Goal: Ask a question

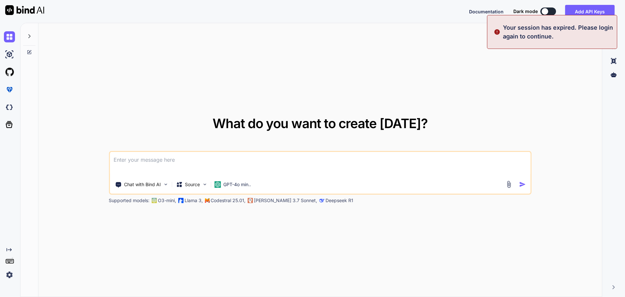
type textarea "x"
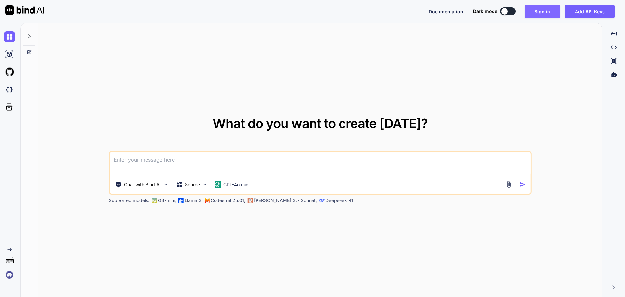
click at [547, 11] on button "Sign in" at bounding box center [542, 11] width 35 height 13
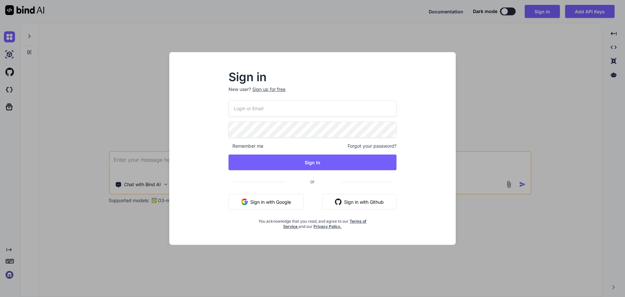
click at [256, 109] on input "email" at bounding box center [313, 108] width 168 height 16
type input "[EMAIL_ADDRESS][DOMAIN_NAME]"
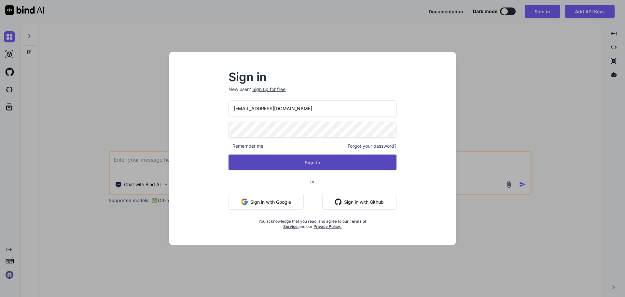
click at [303, 162] on button "Sign In" at bounding box center [313, 162] width 168 height 16
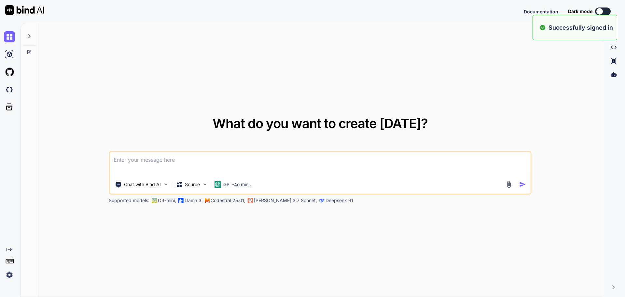
type textarea "x"
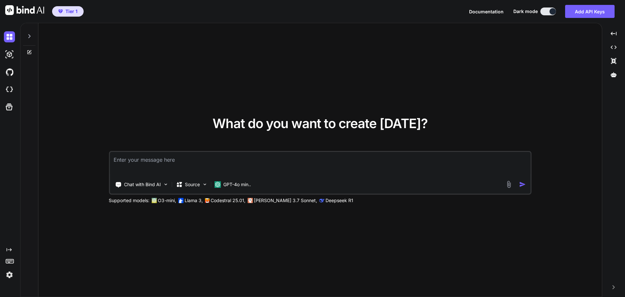
click at [136, 157] on textarea at bounding box center [320, 164] width 421 height 24
type textarea "H"
click at [155, 158] on textarea "I have calculated using a SQL query using MySQL" at bounding box center [320, 164] width 421 height 24
click at [243, 159] on textarea "I have calculated, using a SQL query using MySQL" at bounding box center [320, 164] width 421 height 24
click at [241, 160] on textarea "I have calculated, using a SQL query using MySQL, data result" at bounding box center [320, 164] width 421 height 24
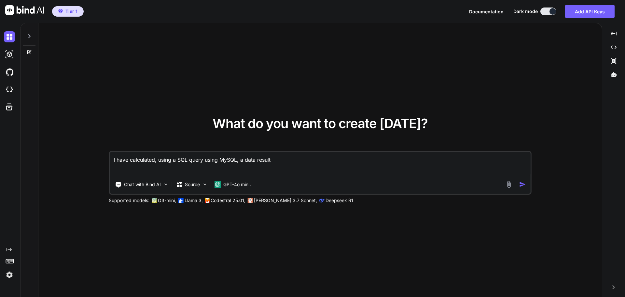
click at [276, 161] on textarea "I have calculated, using a SQL query using MySQL, a data result" at bounding box center [320, 164] width 421 height 24
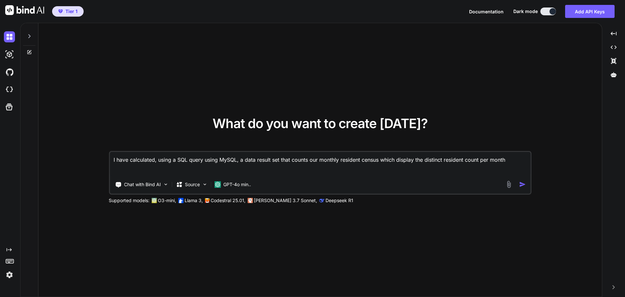
click at [513, 163] on textarea "I have calculated, using a SQL query using MySQL, a data result set that counts…" at bounding box center [320, 164] width 421 height 24
click at [508, 161] on textarea "I have calculated, using a SQL query using MySQL, a data result set that counts…" at bounding box center [320, 164] width 421 height 24
click at [519, 161] on textarea "I have calculated, using a SQL query using MySQL, a data result set that counts…" at bounding box center [320, 164] width 421 height 24
click at [202, 167] on textarea "I have calculated, using a SQL query using MySQL, a data result set that counts…" at bounding box center [320, 164] width 421 height 24
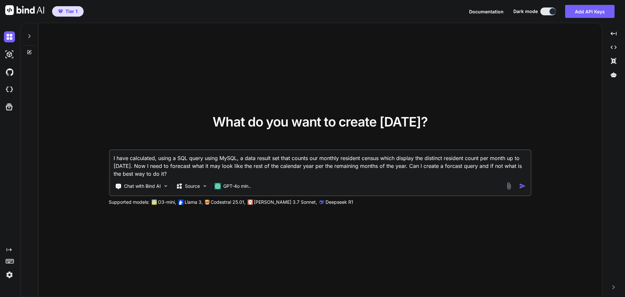
click at [456, 166] on textarea "I have calculated, using a SQL query using MySQL, a data result set that counts…" at bounding box center [320, 163] width 421 height 27
type textarea "I have calculated, using a SQL query using MySQL, a data result set that counts…"
click at [194, 174] on textarea "I have calculated, using a SQL query using MySQL, a data result set that counts…" at bounding box center [320, 163] width 421 height 27
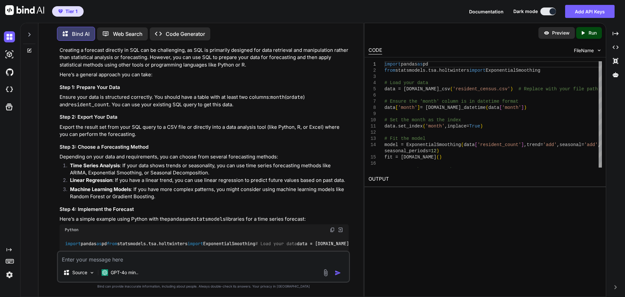
scroll to position [65, 0]
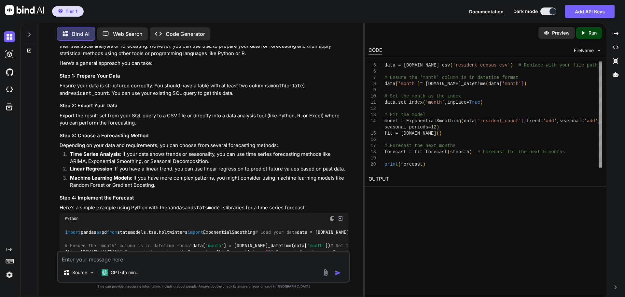
click at [154, 262] on textarea at bounding box center [203, 257] width 291 height 12
type textarea "How can I achieve this using excel?"
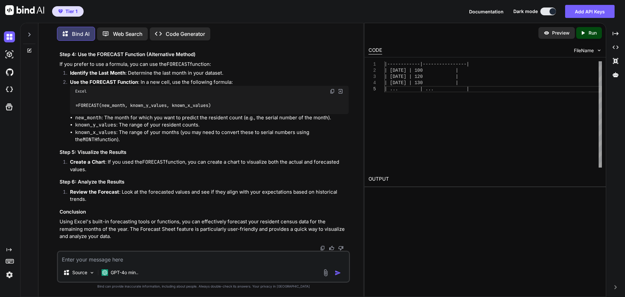
scroll to position [651, 0]
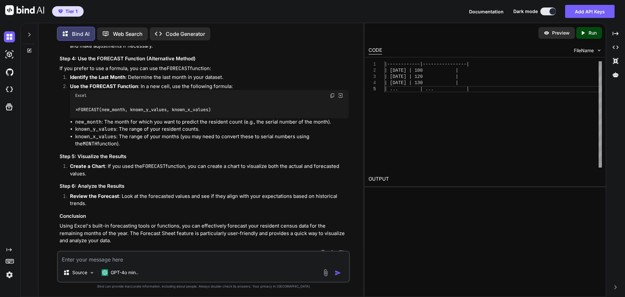
click at [352, 219] on div "You I have calculated, using a SQL query using MySQL, a data result set that co…" at bounding box center [204, 171] width 320 height 250
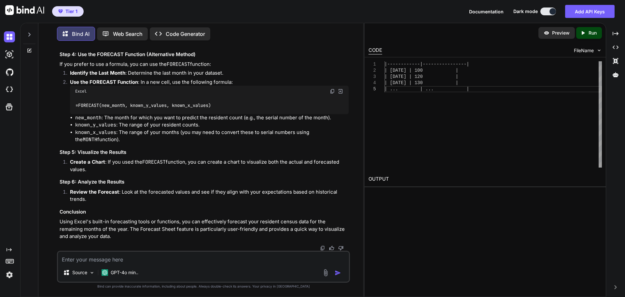
click at [239, 173] on li "Create a Chart : If you used the FORECAST function, you can create a chart to v…" at bounding box center [207, 165] width 284 height 15
